Goal: Information Seeking & Learning: Check status

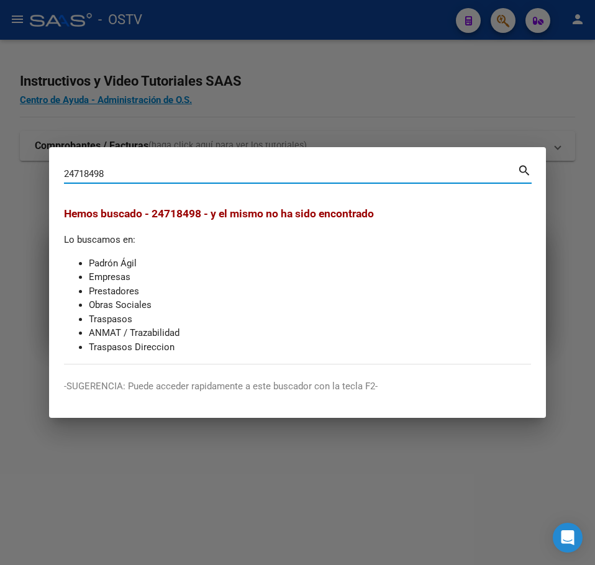
type input "24718498"
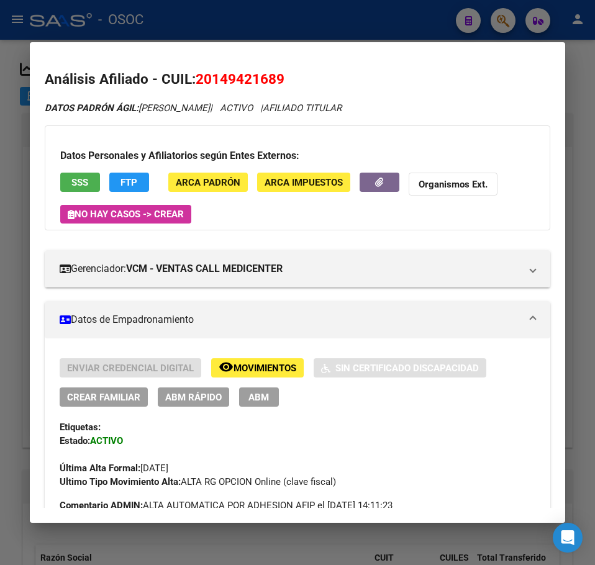
scroll to position [1279, 0]
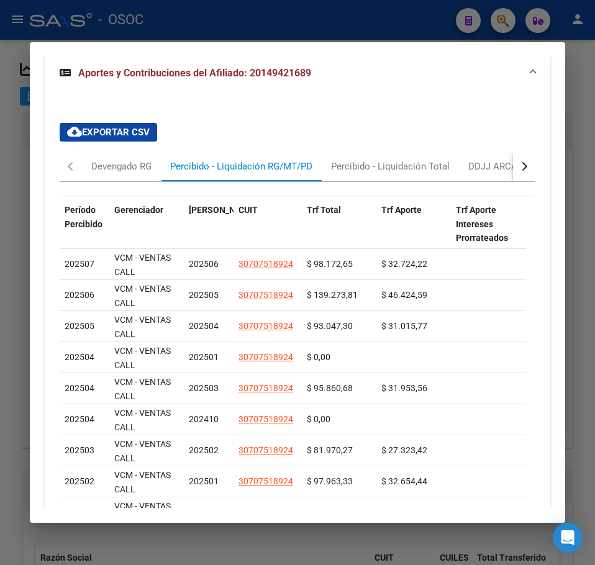
click at [19, 124] on div at bounding box center [297, 282] width 595 height 565
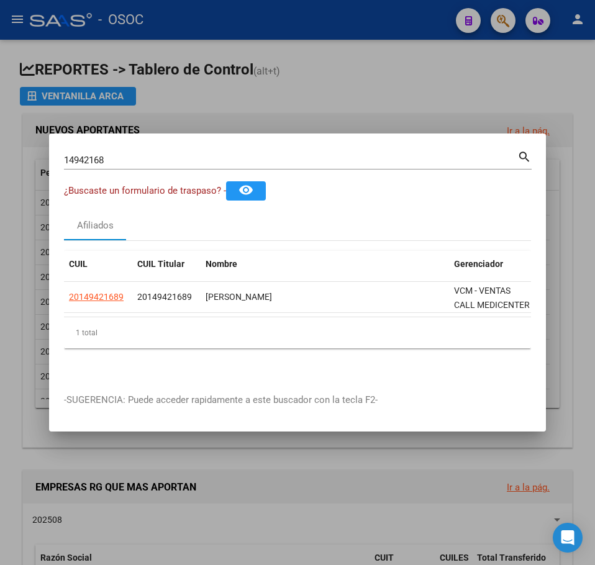
click at [155, 139] on mat-dialog-container "14942168 Buscar (apellido, dni, cuil, nro traspaso, cuit, obra social) search ¿…" at bounding box center [297, 283] width 497 height 298
click at [155, 148] on div "14942168 Buscar (apellido, dni, cuil, [PERSON_NAME], cuit, obra social) search" at bounding box center [298, 158] width 468 height 21
click at [153, 151] on div "14942168 Buscar (apellido, dni, [PERSON_NAME], nro traspaso, cuit, obra social)" at bounding box center [290, 160] width 453 height 19
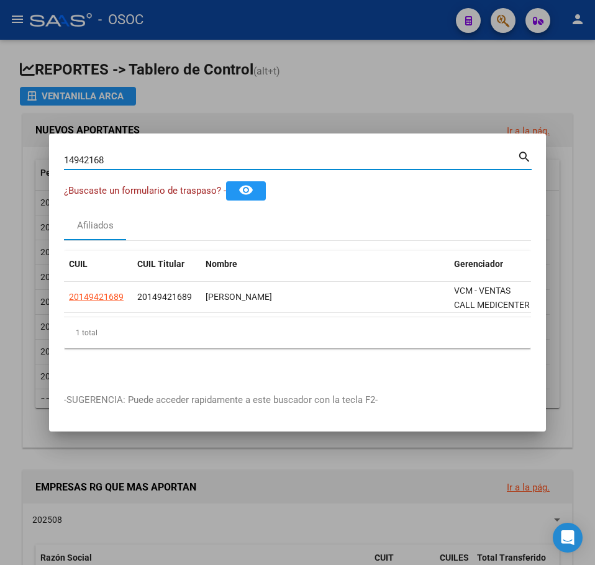
paste input "2471849"
type input "24718498"
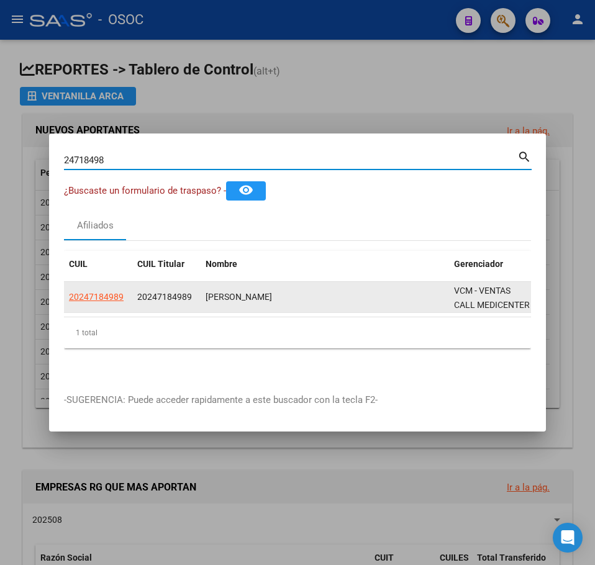
click at [107, 292] on span "20247184989" at bounding box center [96, 297] width 55 height 10
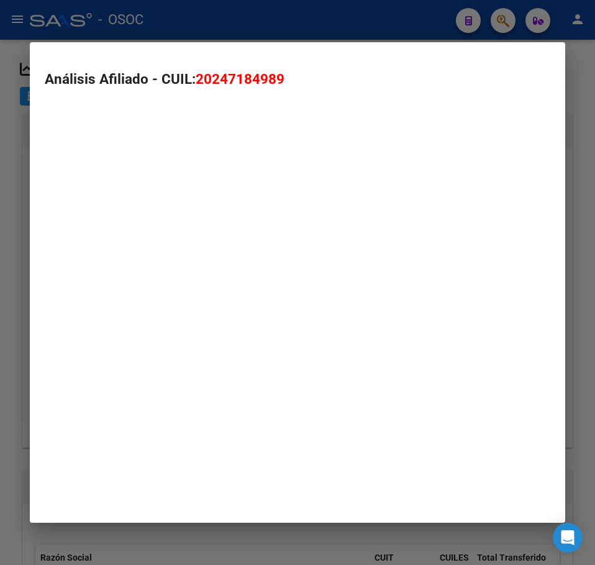
type textarea "20247184989"
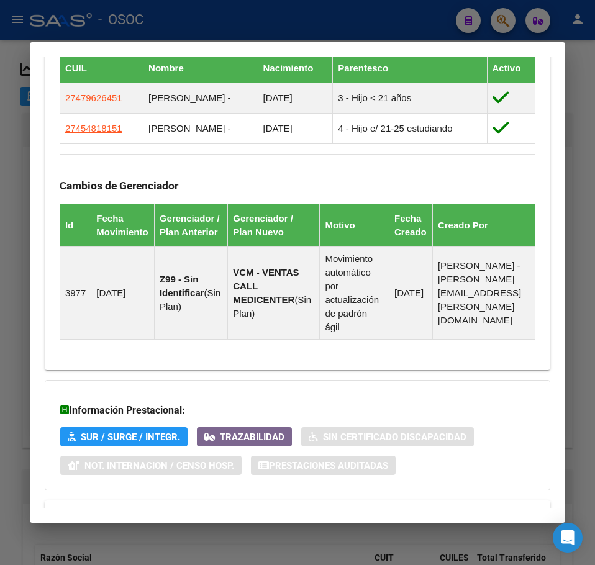
scroll to position [926, 0]
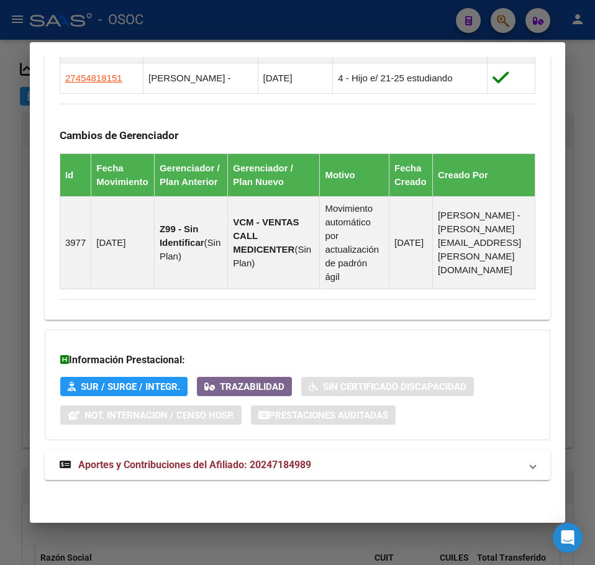
click at [278, 460] on span "Aportes y Contribuciones del Afiliado: 20247184989" at bounding box center [194, 465] width 233 height 12
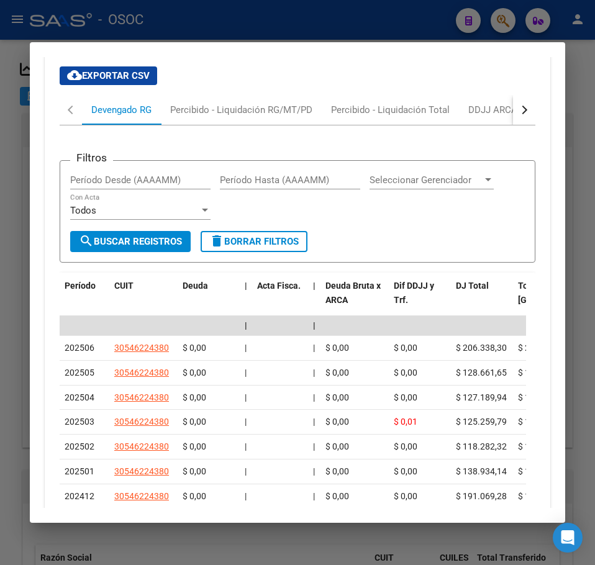
scroll to position [1371, 0]
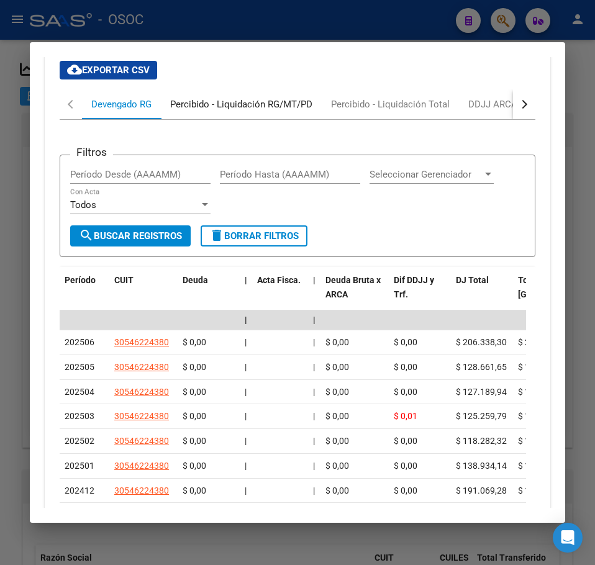
click at [236, 119] on div "Percibido - Liquidación RG/MT/PD" at bounding box center [241, 104] width 161 height 30
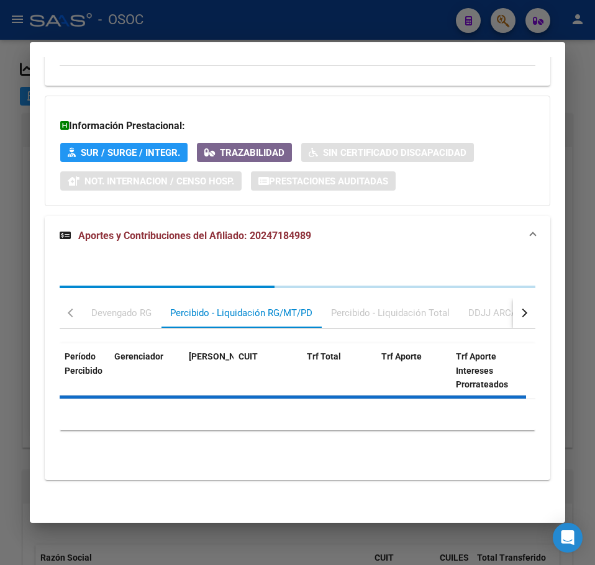
scroll to position [1213, 0]
